Goal: Check status: Check status

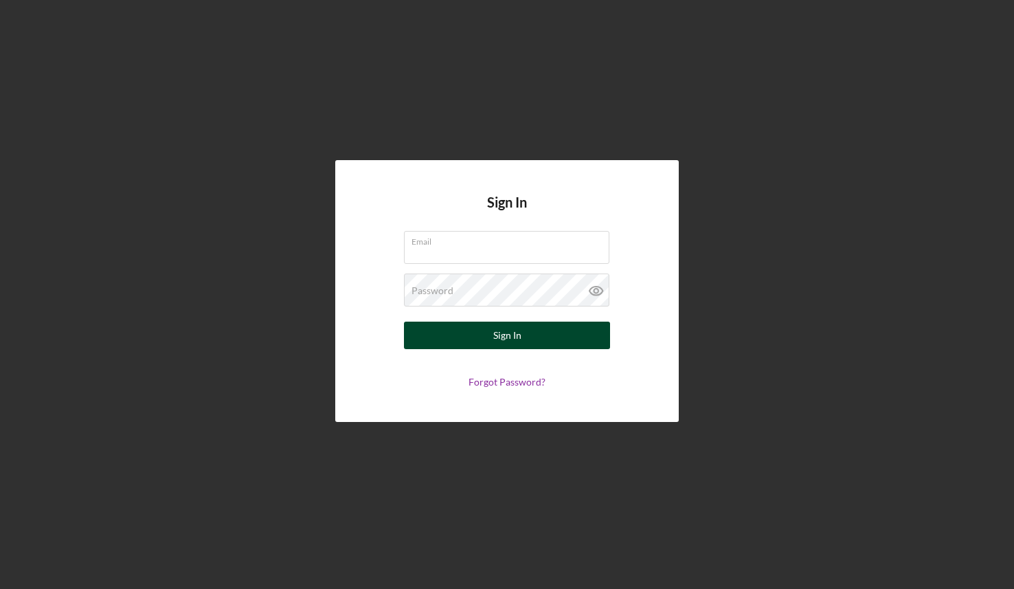
type input "[EMAIL_ADDRESS][DOMAIN_NAME]"
click at [494, 340] on div "Sign In" at bounding box center [507, 335] width 28 height 27
